Goal: Navigation & Orientation: Find specific page/section

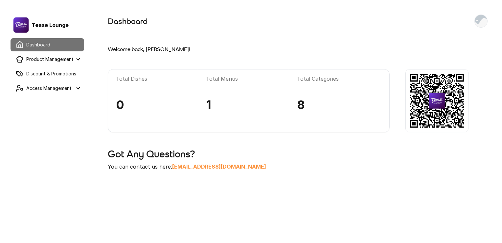
click at [41, 61] on summary "Product Management" at bounding box center [48, 59] width 74 height 13
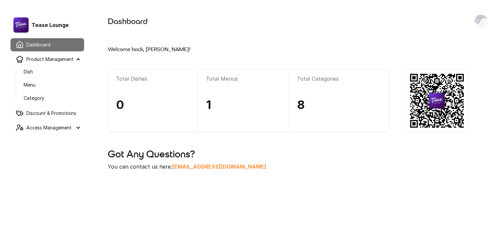
click at [38, 81] on link "Menu" at bounding box center [51, 85] width 66 height 12
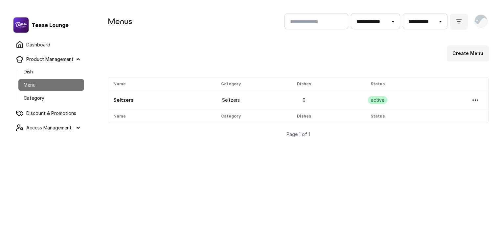
click at [42, 72] on link "Dish" at bounding box center [51, 72] width 66 height 12
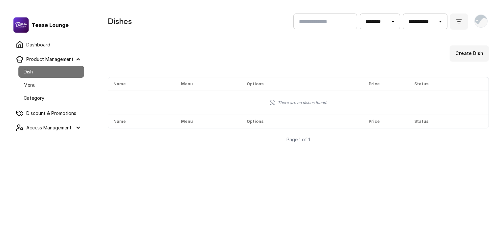
click at [54, 99] on link "Category" at bounding box center [51, 98] width 66 height 12
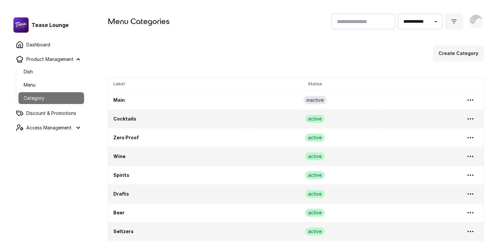
click at [40, 47] on link "Dashboard" at bounding box center [48, 44] width 74 height 13
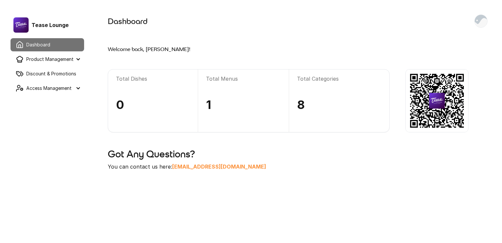
click at [46, 25] on div "Tease Lounge" at bounding box center [47, 25] width 68 height 16
